Goal: Transaction & Acquisition: Purchase product/service

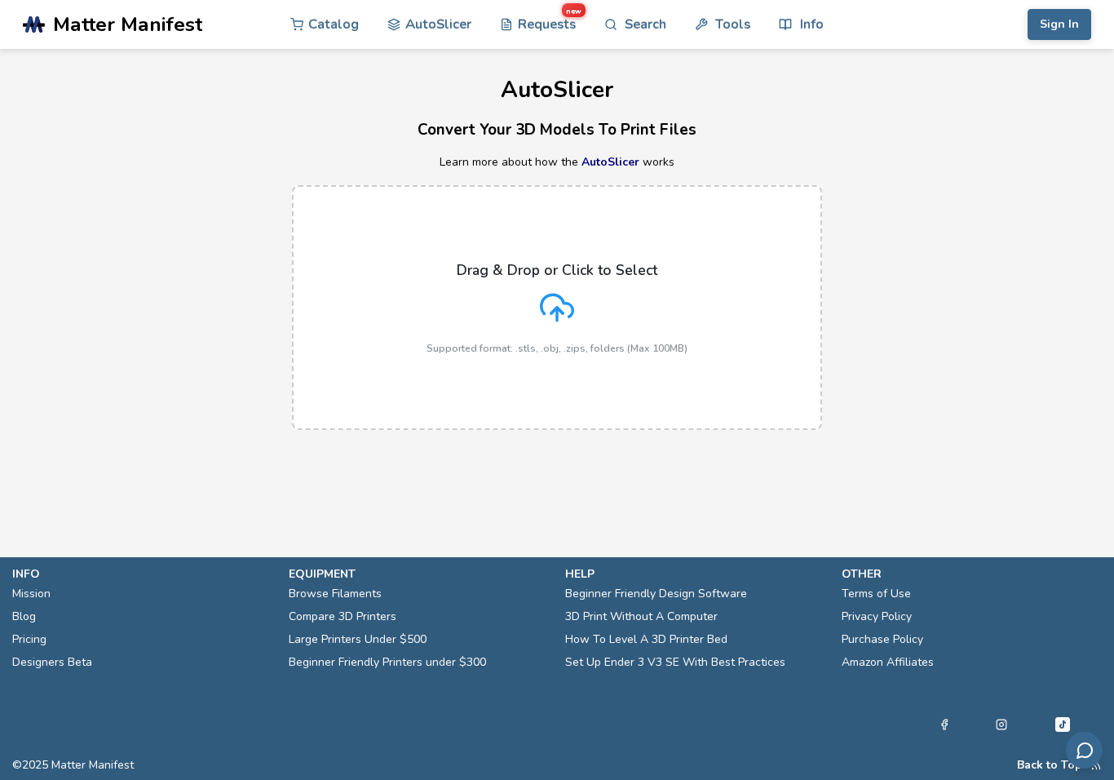
click at [701, 292] on label "Drag & Drop or Click to Select Supported format: .stls, .obj, .zips, folders (M…" at bounding box center [557, 307] width 530 height 245
click at [0, 0] on input "Drag & Drop or Click to Select Supported format: .stls, .obj, .zips, folders (M…" at bounding box center [0, 0] width 0 height 0
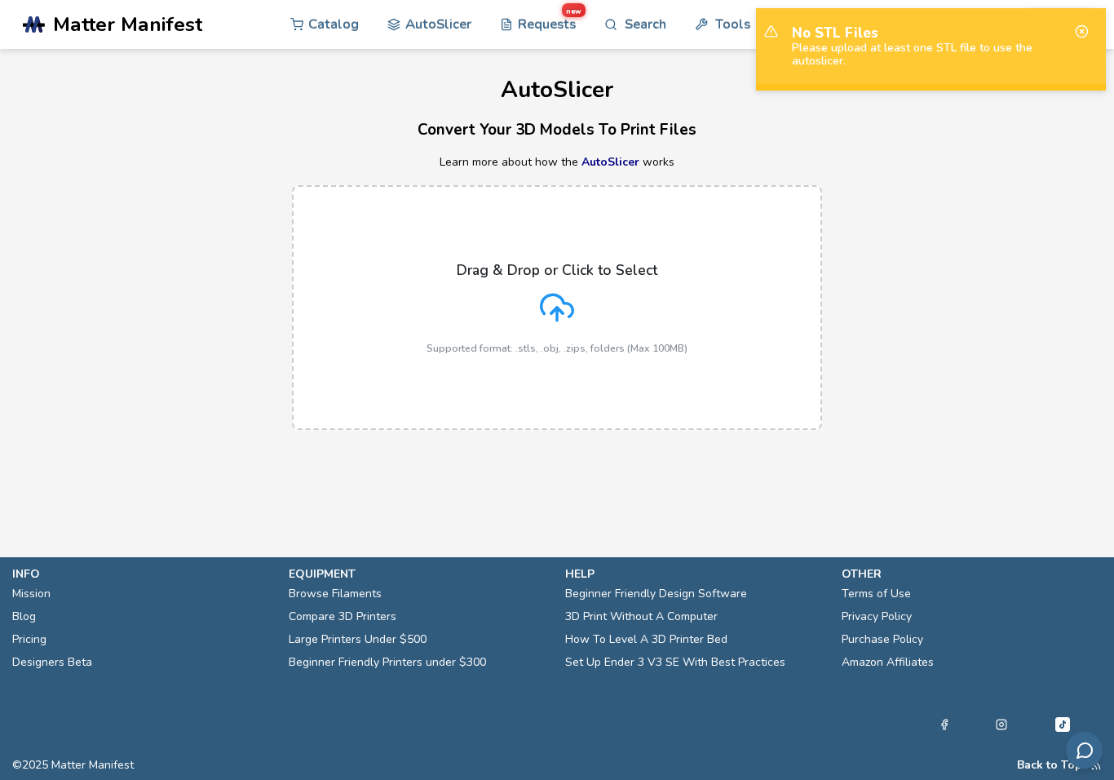
click at [750, 250] on label "Drag & Drop or Click to Select Supported format: .stls, .obj, .zips, folders (M…" at bounding box center [557, 307] width 530 height 245
click at [0, 0] on input "Drag & Drop or Click to Select Supported format: .stls, .obj, .zips, folders (M…" at bounding box center [0, 0] width 0 height 0
click at [648, 365] on label "Drag & Drop or Click to Select Supported format: .stls, .obj, .zips, folders (M…" at bounding box center [557, 307] width 530 height 245
click at [0, 0] on input "Drag & Drop or Click to Select Supported format: .stls, .obj, .zips, folders (M…" at bounding box center [0, 0] width 0 height 0
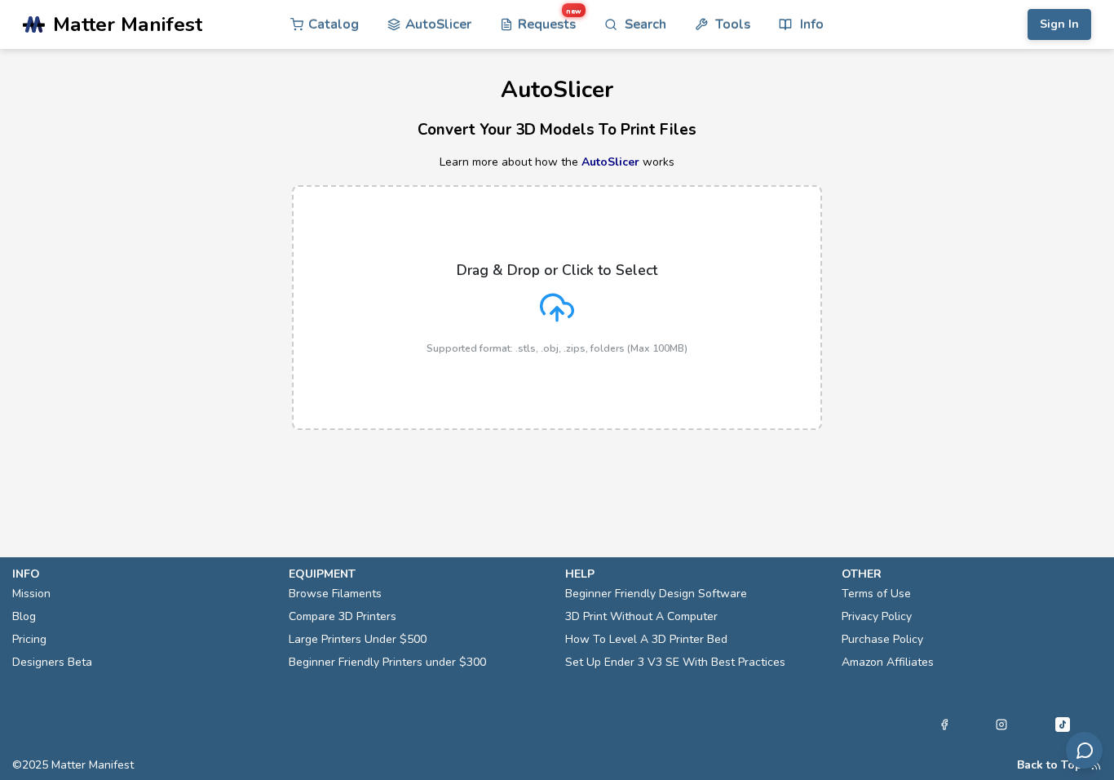
click at [447, 31] on link "AutoSlicer" at bounding box center [429, 24] width 84 height 49
click at [622, 162] on link "AutoSlicer" at bounding box center [611, 161] width 58 height 15
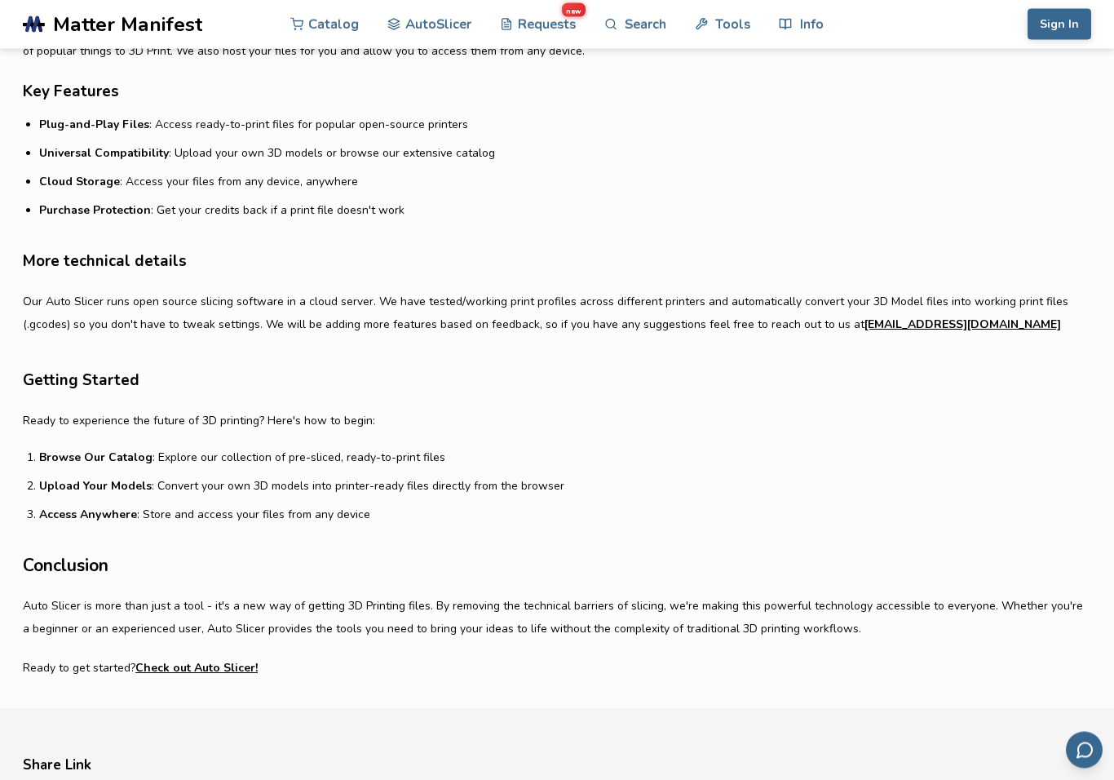
scroll to position [911, 0]
click at [348, 25] on link "Catalog" at bounding box center [324, 24] width 69 height 49
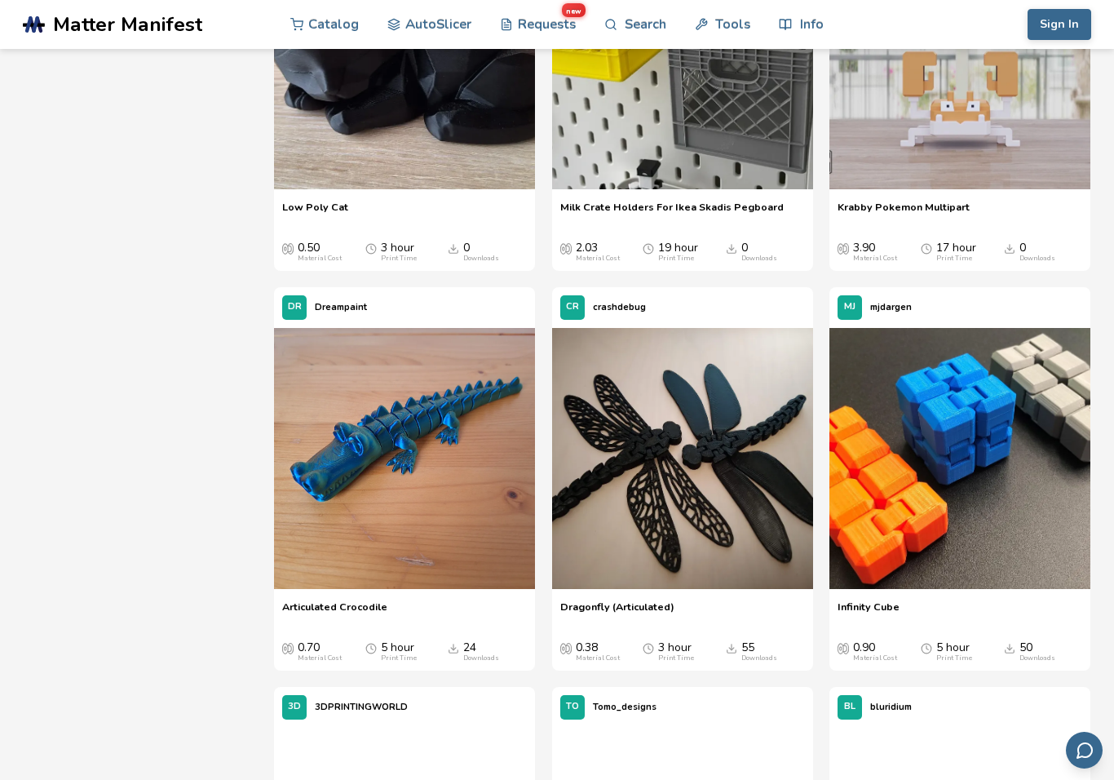
scroll to position [1529, 0]
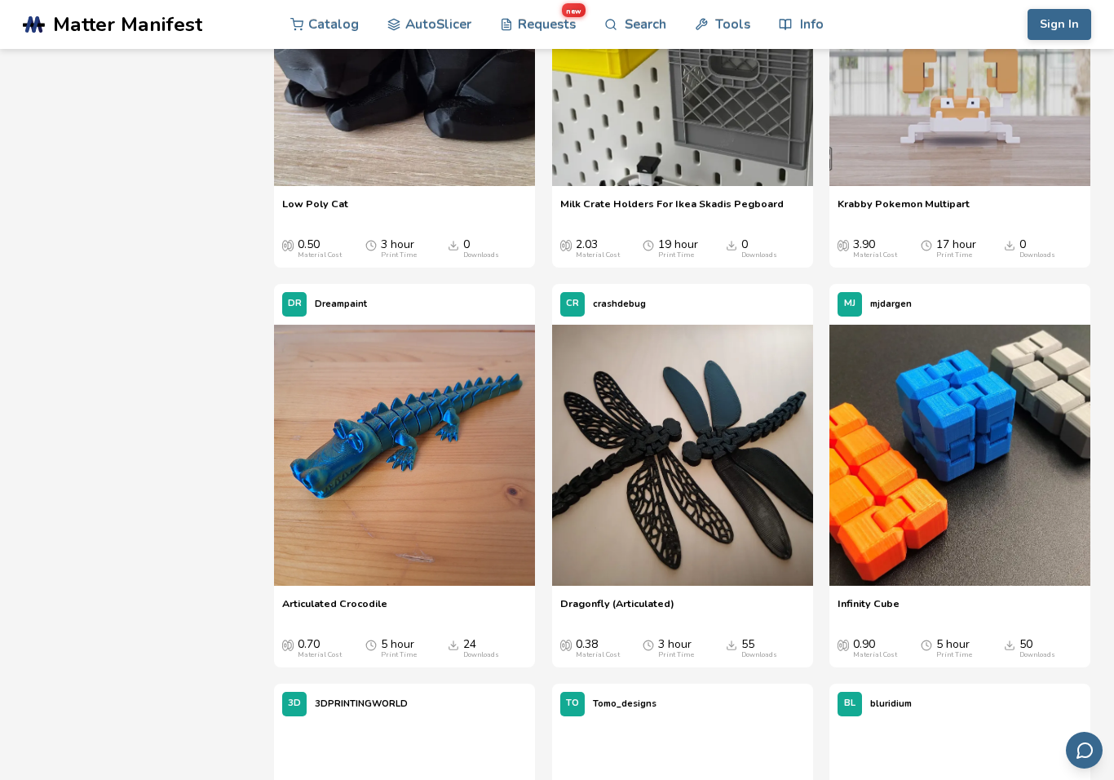
click at [977, 528] on img at bounding box center [960, 455] width 261 height 261
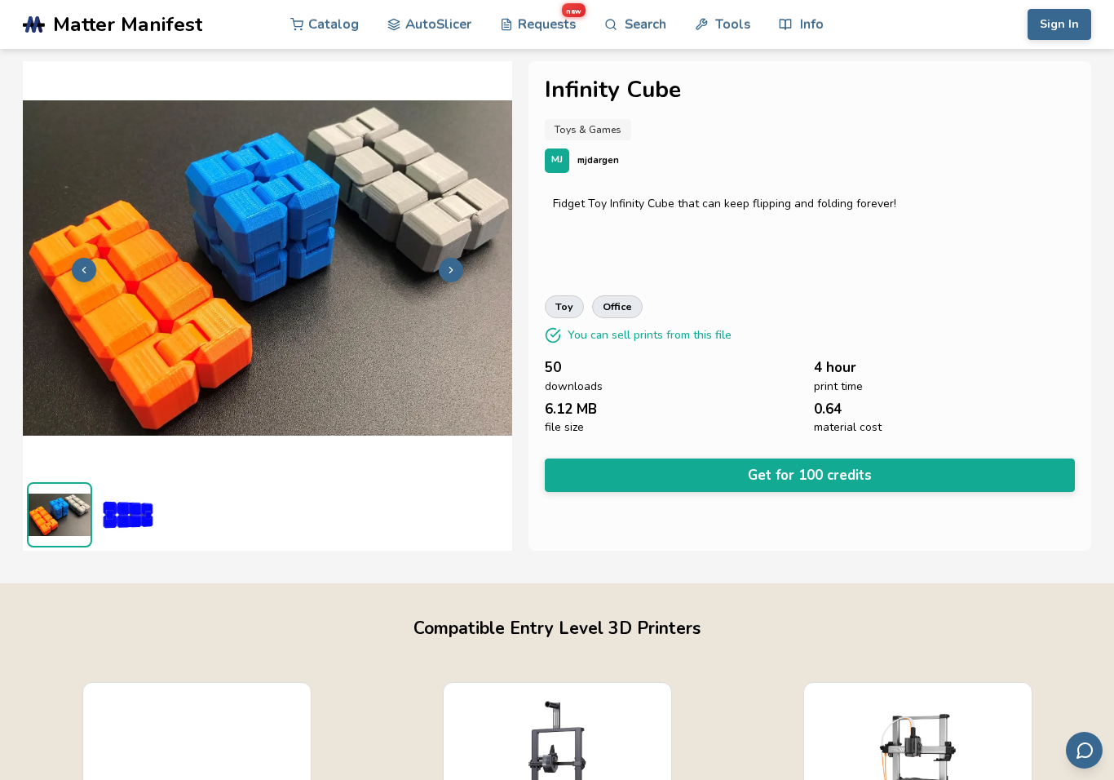
click at [709, 471] on button "Get for 100 credits" at bounding box center [810, 474] width 530 height 33
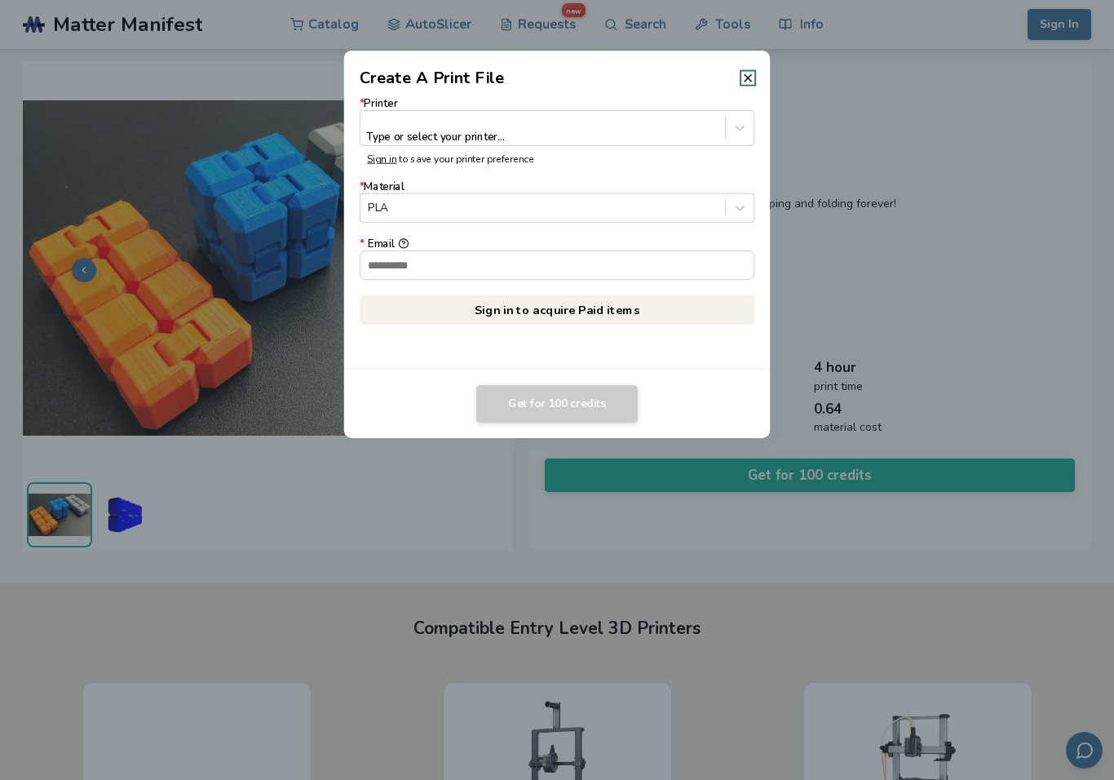
scroll to position [2, 0]
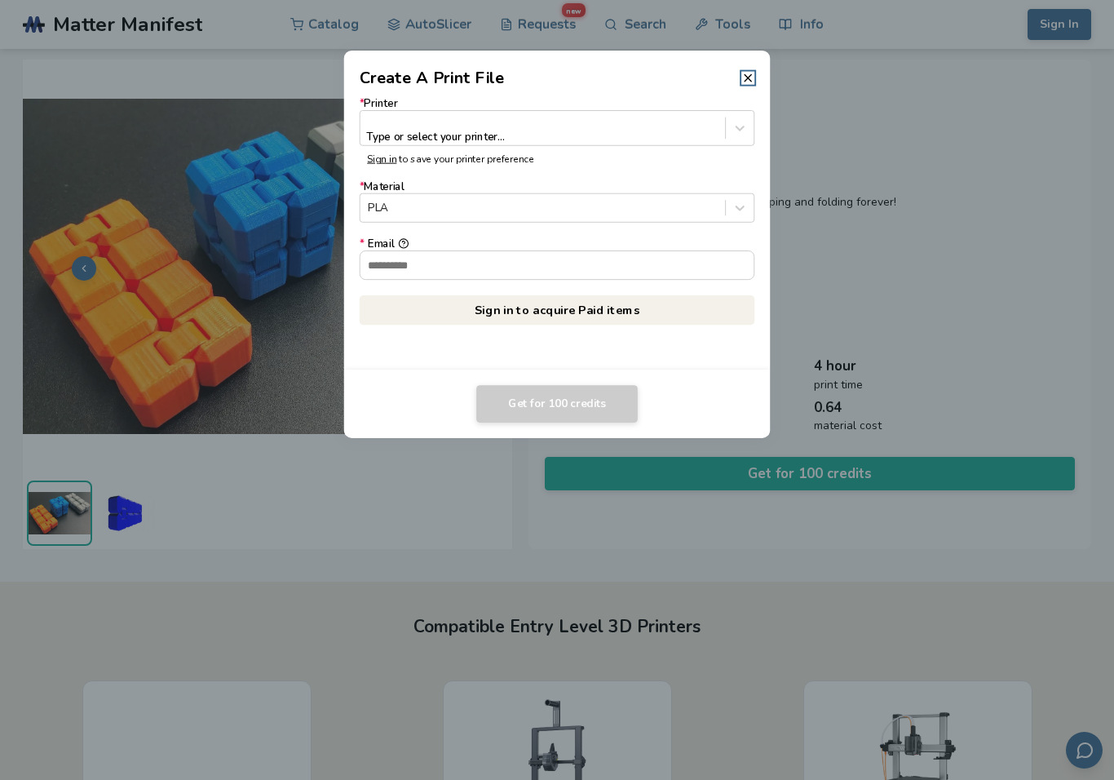
click at [748, 80] on icon at bounding box center [747, 78] width 13 height 13
